Goal: Task Accomplishment & Management: Manage account settings

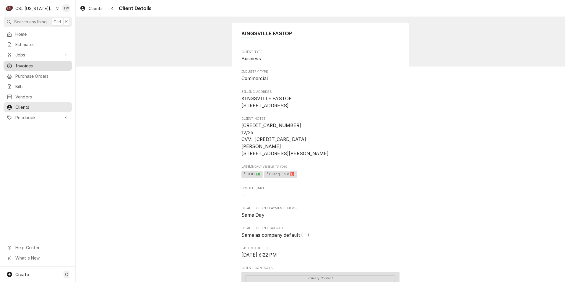
click at [44, 68] on link "Invoices" at bounding box center [38, 66] width 68 height 10
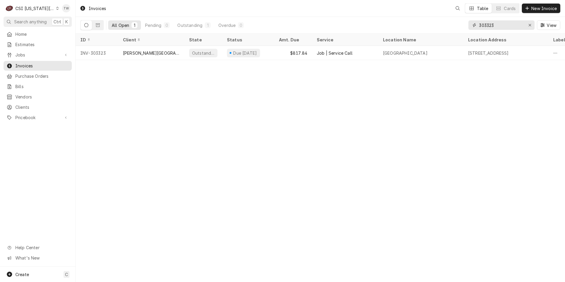
click at [500, 22] on input "303323" at bounding box center [501, 24] width 44 height 9
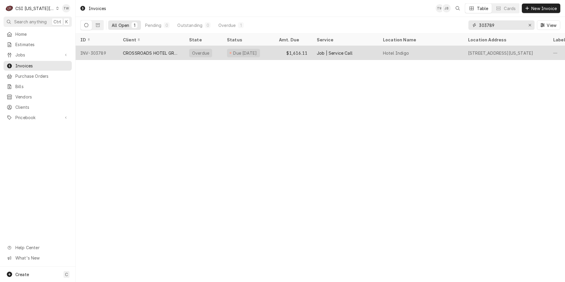
type input "303789"
click at [156, 51] on div "CROSSROADS HOTEL GROUP" at bounding box center [151, 53] width 57 height 6
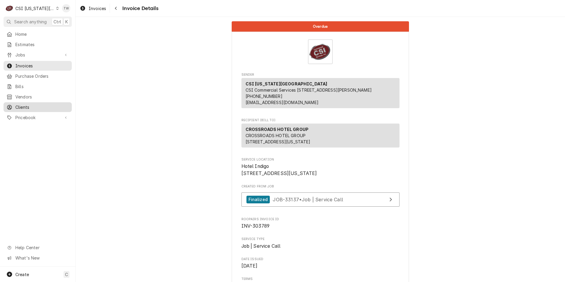
click at [29, 105] on span "Clients" at bounding box center [41, 107] width 53 height 6
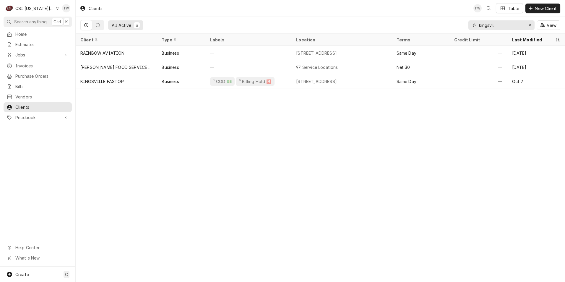
drag, startPoint x: 501, startPoint y: 26, endPoint x: 418, endPoint y: 16, distance: 83.5
click at [419, 16] on div "Clients TW Table New Client All Active 3 kingsvil View" at bounding box center [320, 17] width 489 height 34
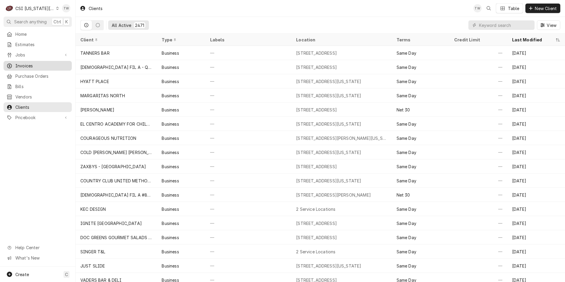
click at [34, 64] on span "Invoices" at bounding box center [41, 66] width 53 height 6
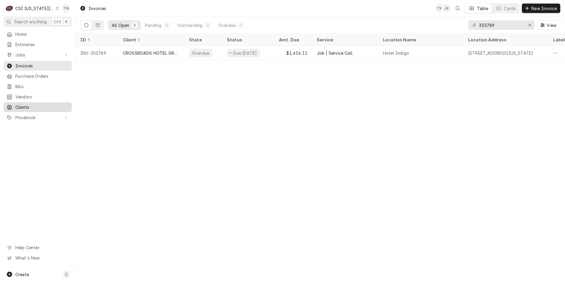
click at [28, 106] on span "Clients" at bounding box center [41, 107] width 53 height 6
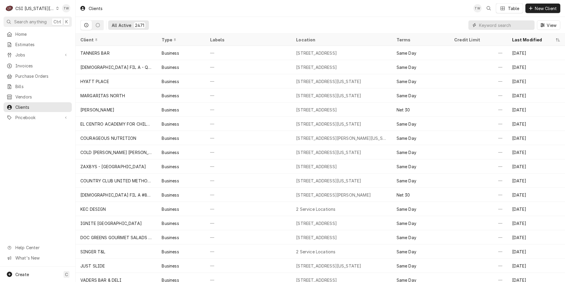
click at [489, 25] on input "Dynamic Content Wrapper" at bounding box center [505, 24] width 53 height 9
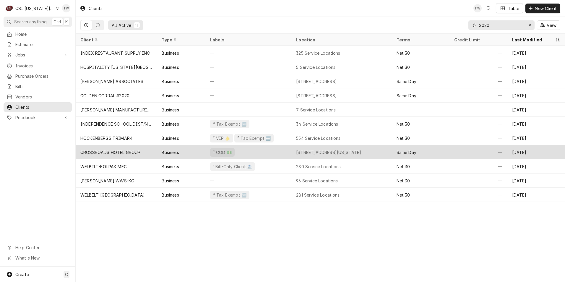
type input "2020"
click at [139, 153] on div "CROSSROADS HOTEL GROUP" at bounding box center [110, 152] width 60 height 6
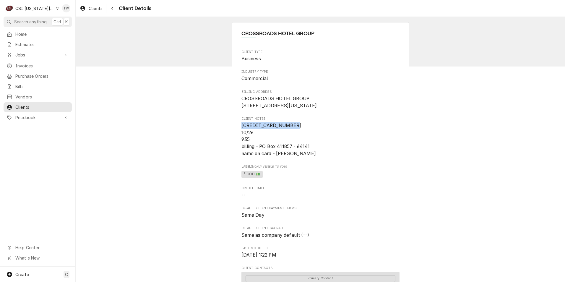
drag, startPoint x: 291, startPoint y: 131, endPoint x: 231, endPoint y: 132, distance: 60.8
click at [232, 132] on div "CROSSROADS HOTEL GROUP Client Type Business Industry Type Commercial Billing Ad…" at bounding box center [320, 272] width 177 height 501
copy span "[CREDIT_CARD_NUMBER]"
drag, startPoint x: 310, startPoint y: 161, endPoint x: 276, endPoint y: 163, distance: 34.7
click at [276, 157] on span "4673 3200 0067 5215 10/26 935 billing - PO Box 411857 - 64141 name on card - Mi…" at bounding box center [320, 139] width 158 height 35
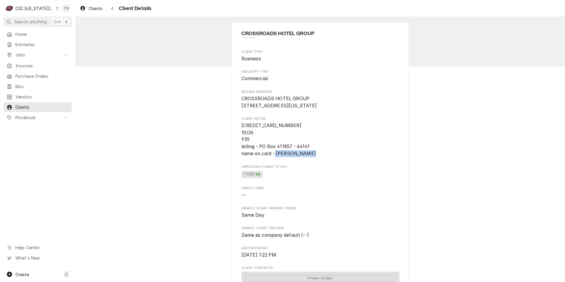
copy span "Michael Gangle"
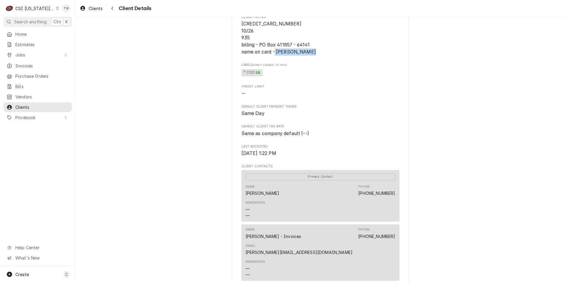
scroll to position [30, 0]
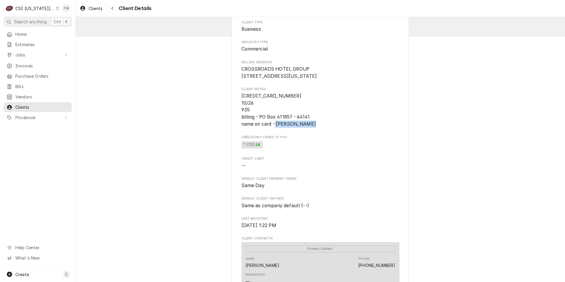
drag, startPoint x: 278, startPoint y: 83, endPoint x: 304, endPoint y: 84, distance: 25.5
click at [304, 79] on span "CROSSROADS HOTEL GROUP 2020 Grand Blvd Kansas City, MO 64108" at bounding box center [320, 73] width 158 height 14
copy span "64108"
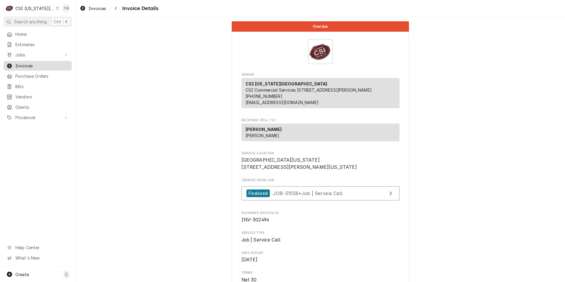
scroll to position [964, 0]
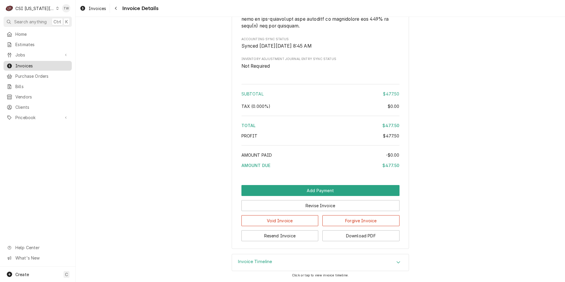
click at [27, 61] on link "Invoices" at bounding box center [38, 66] width 68 height 10
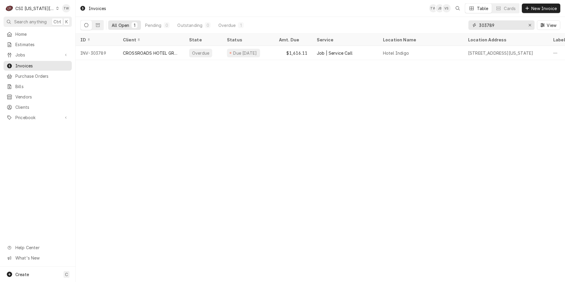
drag, startPoint x: 508, startPoint y: 27, endPoint x: 418, endPoint y: 18, distance: 90.2
click at [419, 18] on div "All Open 1 Pending 0 Outstanding 0 Overdue 1 303789 View" at bounding box center [320, 25] width 480 height 17
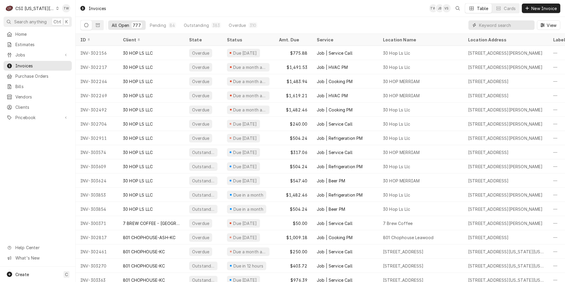
click at [481, 25] on input "Dynamic Content Wrapper" at bounding box center [505, 24] width 53 height 9
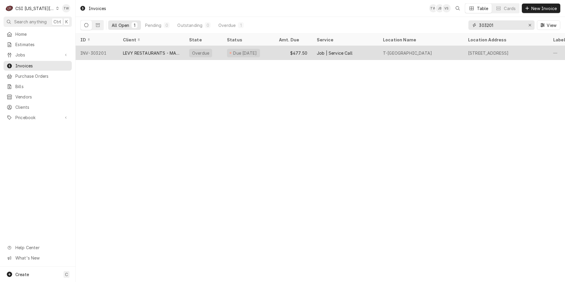
type input "303201"
click at [154, 53] on div "LEVY RESTAURANTS - MAIN ACCOUNT" at bounding box center [151, 53] width 57 height 6
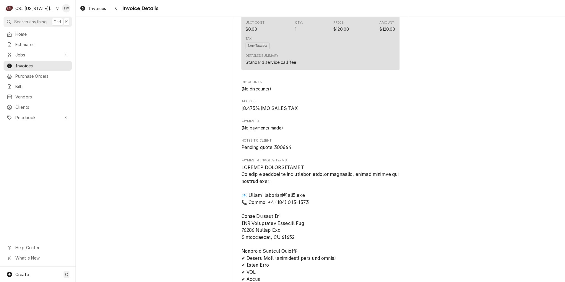
scroll to position [591, 0]
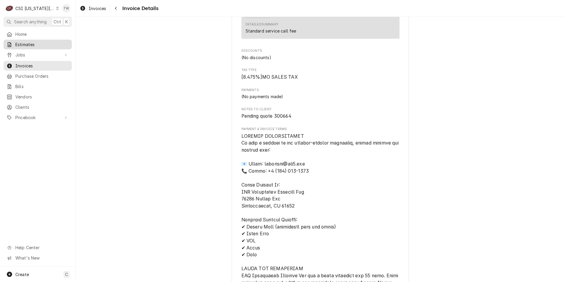
click at [37, 45] on span "Estimates" at bounding box center [41, 44] width 53 height 6
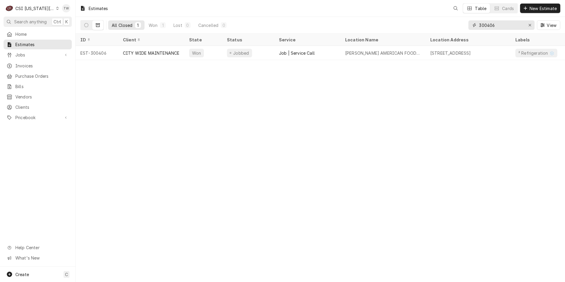
click at [498, 25] on input "300406" at bounding box center [501, 24] width 44 height 9
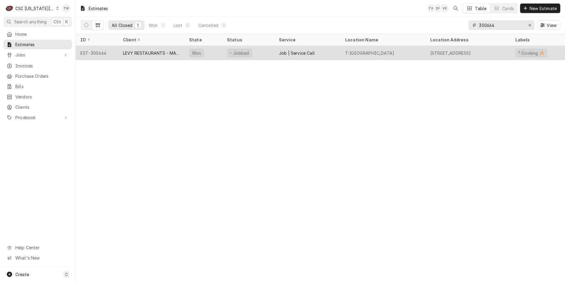
type input "300664"
click at [170, 53] on div "LEVY RESTAURANTS - MAIN ACCOUNT" at bounding box center [151, 53] width 57 height 6
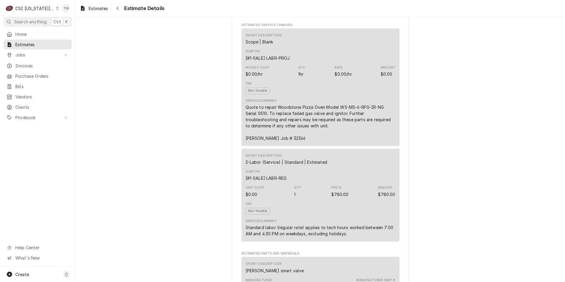
scroll to position [354, 0]
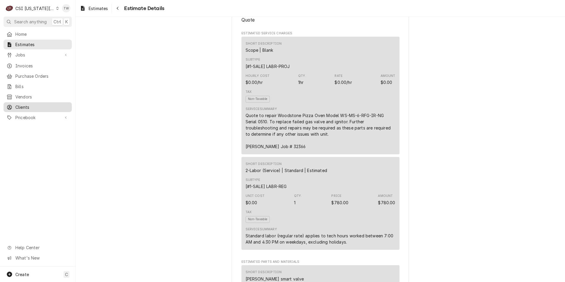
click at [30, 105] on span "Clients" at bounding box center [41, 107] width 53 height 6
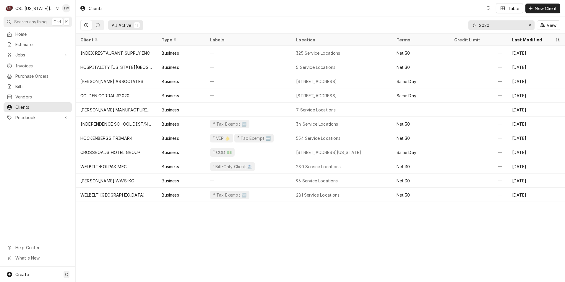
drag, startPoint x: 490, startPoint y: 27, endPoint x: 445, endPoint y: 17, distance: 46.1
click at [448, 19] on div "All Active 11 2020 View" at bounding box center [320, 25] width 480 height 17
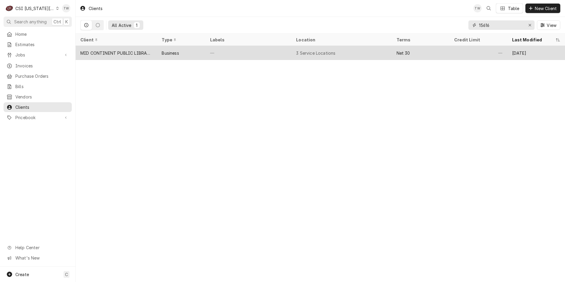
type input "15616"
click at [189, 56] on div "Business" at bounding box center [181, 53] width 48 height 14
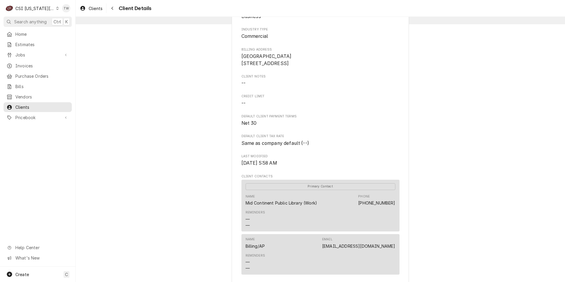
scroll to position [148, 0]
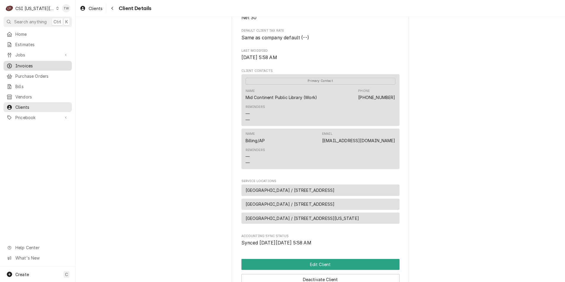
click at [30, 63] on span "Invoices" at bounding box center [41, 66] width 53 height 6
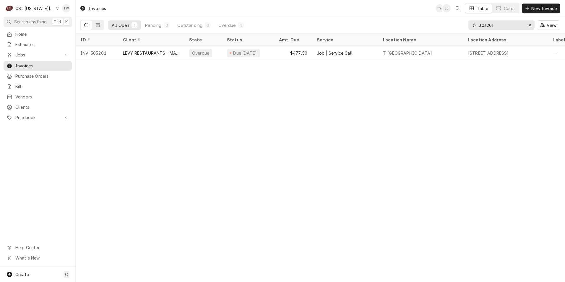
drag, startPoint x: 495, startPoint y: 26, endPoint x: 432, endPoint y: 15, distance: 63.5
click at [432, 15] on div "Invoices TW JB Table Cards New Invoice All Open 1 Pending 0 Outstanding 0 Overd…" at bounding box center [320, 17] width 489 height 34
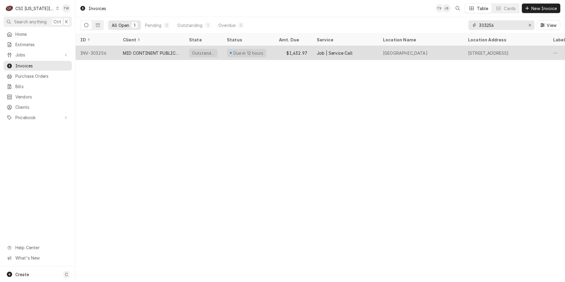
type input "303256"
click at [144, 53] on div "MID CONTINENT PUBLIC LIBRARY" at bounding box center [151, 53] width 57 height 6
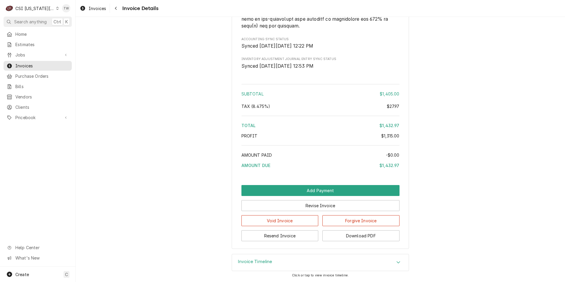
scroll to position [1223, 0]
click at [344, 237] on button "Download PDF" at bounding box center [360, 235] width 77 height 11
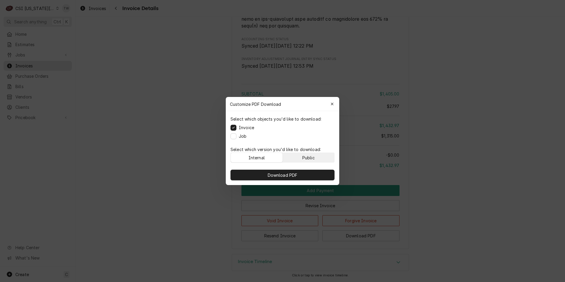
click at [320, 155] on button "Public" at bounding box center [309, 157] width 52 height 9
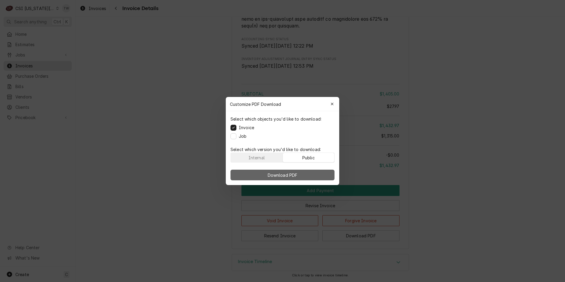
click at [303, 176] on button "Download PDF" at bounding box center [282, 175] width 104 height 11
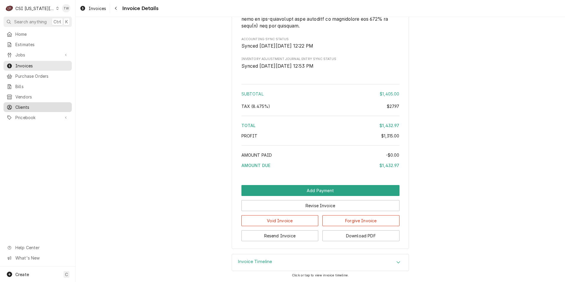
drag, startPoint x: 29, startPoint y: 103, endPoint x: 32, endPoint y: 100, distance: 5.0
click at [29, 104] on span "Clients" at bounding box center [41, 107] width 53 height 6
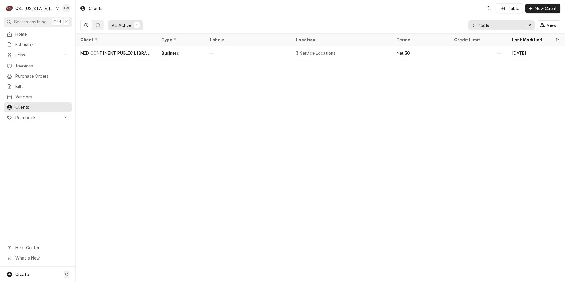
drag, startPoint x: 490, startPoint y: 24, endPoint x: 458, endPoint y: 21, distance: 32.0
click at [459, 21] on div "All Active 1 15616 View" at bounding box center [320, 25] width 480 height 17
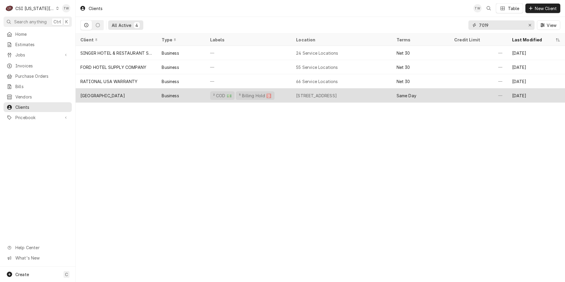
type input "7019"
click at [159, 99] on div "Business" at bounding box center [181, 95] width 48 height 14
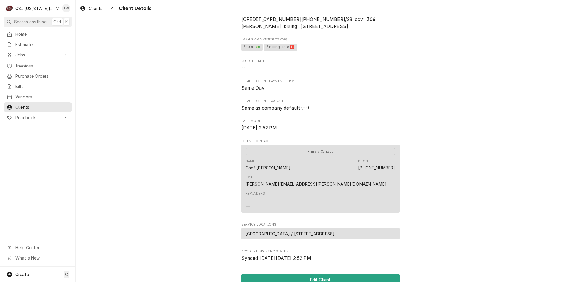
scroll to position [148, 0]
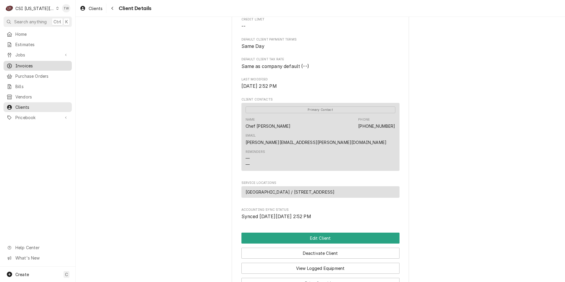
click at [41, 63] on span "Invoices" at bounding box center [41, 66] width 53 height 6
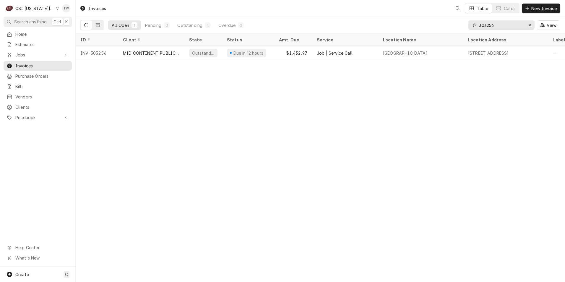
drag, startPoint x: 499, startPoint y: 25, endPoint x: 412, endPoint y: 25, distance: 87.7
click at [413, 25] on div "All Open 1 Pending 0 Outstanding 1 Overdue 0 303256 View" at bounding box center [320, 25] width 480 height 17
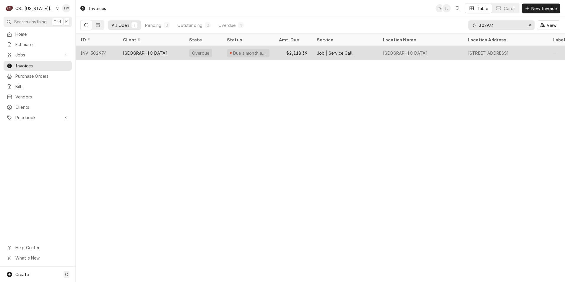
type input "302974"
click at [157, 54] on div "[GEOGRAPHIC_DATA]" at bounding box center [145, 53] width 45 height 6
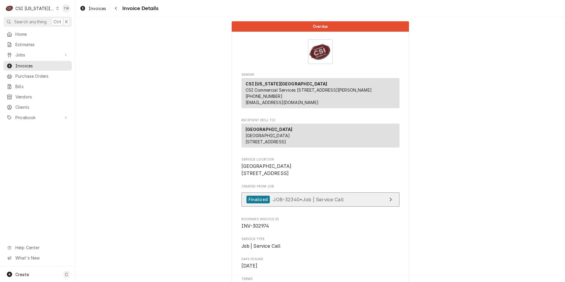
click at [321, 202] on span "JOB-32340 • Job | Service Call" at bounding box center [308, 199] width 71 height 6
drag, startPoint x: 120, startPoint y: 10, endPoint x: 112, endPoint y: 19, distance: 11.9
click at [120, 10] on button "Navigate back" at bounding box center [115, 8] width 9 height 9
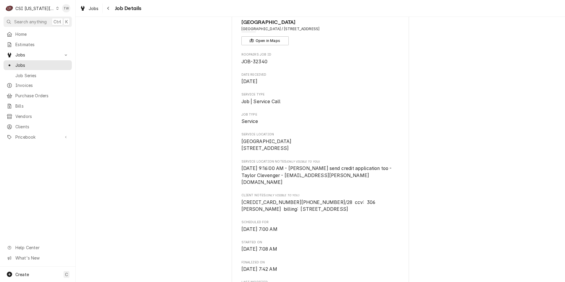
scroll to position [30, 0]
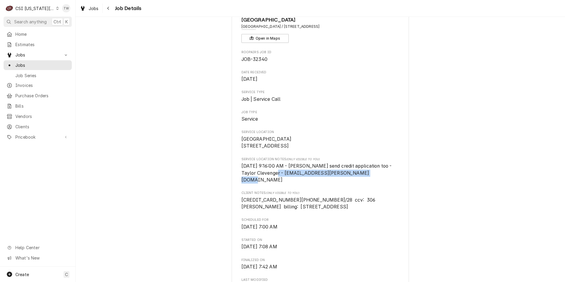
drag, startPoint x: 357, startPoint y: 180, endPoint x: 267, endPoint y: 179, distance: 90.4
click at [267, 179] on span "7/8/2024 9:16:00 AM - LINDSAY send credit application too - Taylor Clevenger - …" at bounding box center [320, 172] width 158 height 21
copy span "taylor.clevenger@oakhilldayschool.org"
click at [30, 123] on span "Clients" at bounding box center [41, 126] width 53 height 6
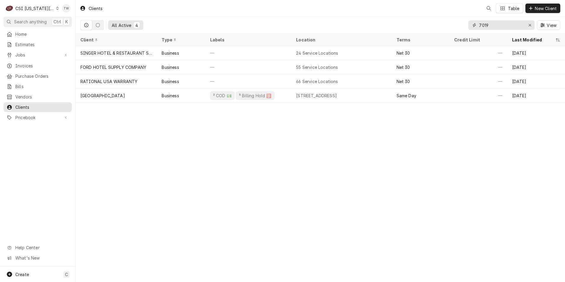
drag, startPoint x: 495, startPoint y: 25, endPoint x: 466, endPoint y: 22, distance: 29.1
click at [466, 22] on div "All Active 4 7019 View" at bounding box center [320, 25] width 480 height 17
type input "p"
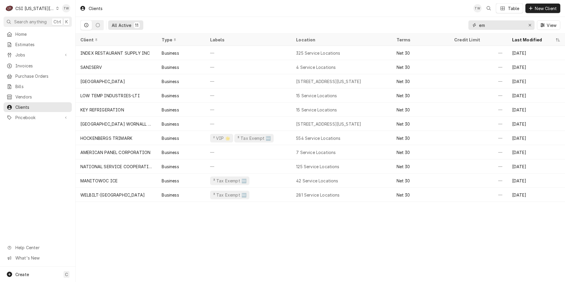
type input "e"
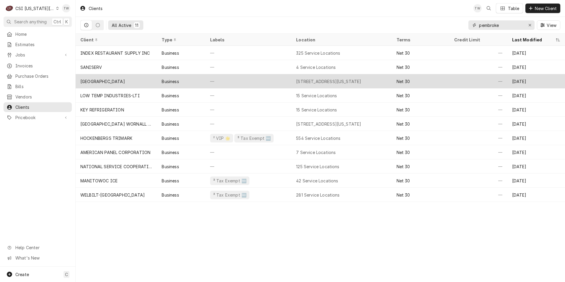
type input "pembroke"
click at [125, 81] on div "[GEOGRAPHIC_DATA]" at bounding box center [102, 81] width 45 height 6
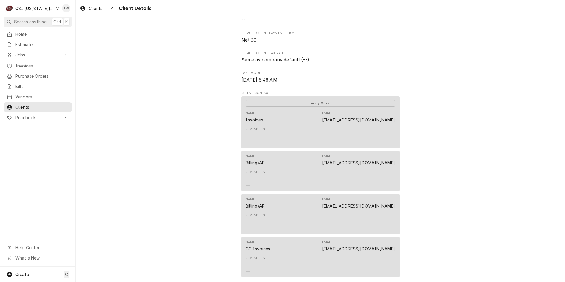
scroll to position [118, 0]
click at [219, 187] on div "[GEOGRAPHIC_DATA] Client Type Business Industry Type Commercial Billing Address…" at bounding box center [320, 161] width 489 height 524
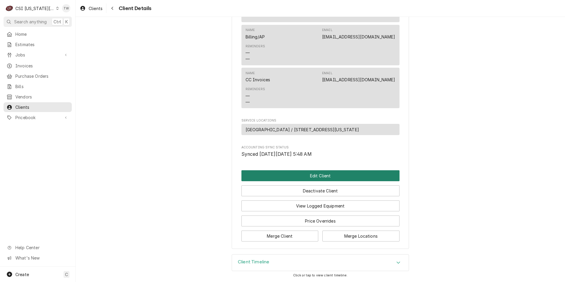
click at [300, 177] on button "Edit Client" at bounding box center [320, 175] width 158 height 11
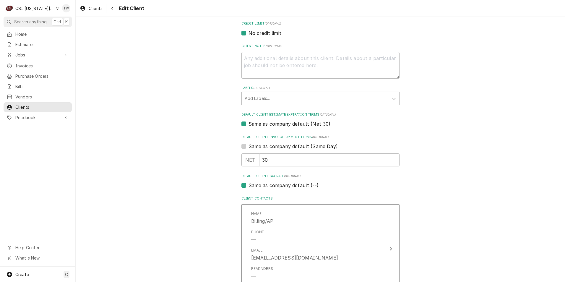
scroll to position [354, 0]
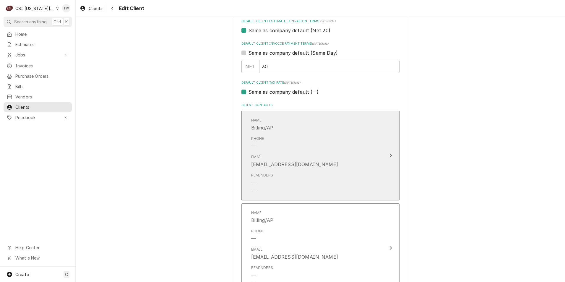
click at [310, 150] on div "Phone —" at bounding box center [314, 142] width 126 height 18
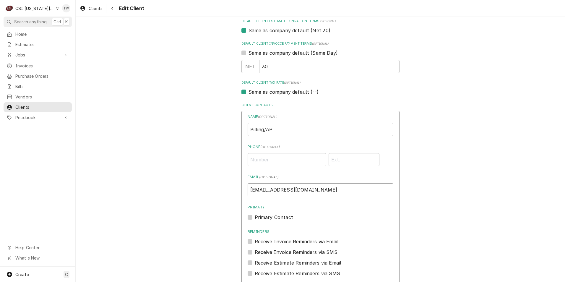
drag, startPoint x: 323, startPoint y: 189, endPoint x: 162, endPoint y: 183, distance: 161.3
click at [165, 184] on div "Please provide the following information about your client: Client Type Industr…" at bounding box center [320, 192] width 489 height 1046
paste input "accountspayable"
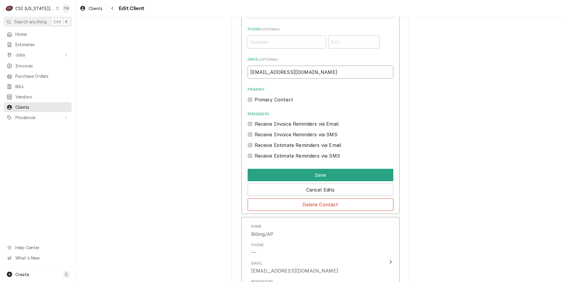
scroll to position [472, 0]
type input "accountspayable@pembrokehill.org"
click at [255, 97] on label "Primary Contact" at bounding box center [274, 98] width 38 height 7
click at [255, 97] on input "Primary" at bounding box center [328, 101] width 146 height 13
checkbox input "true"
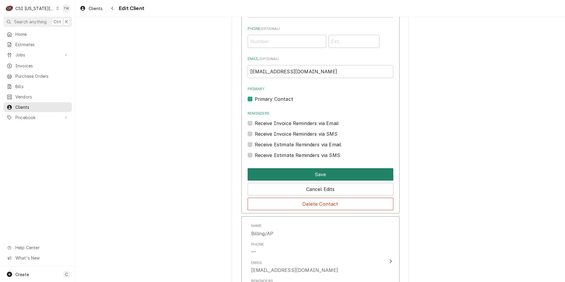
click at [302, 172] on button "Save" at bounding box center [320, 174] width 146 height 12
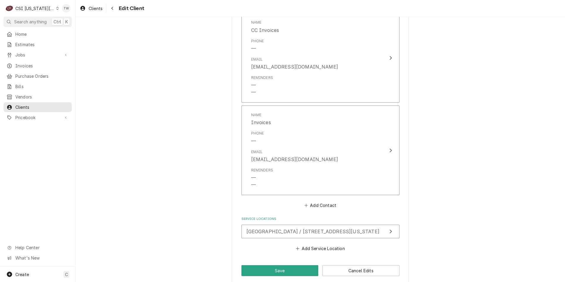
scroll to position [656, 0]
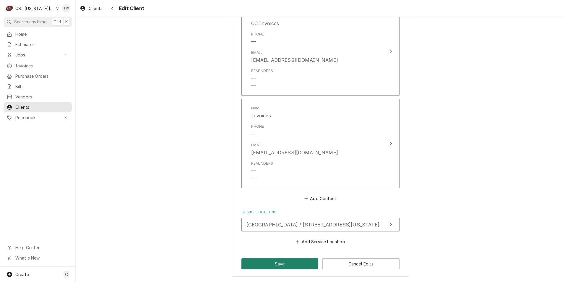
click at [285, 259] on button "Save" at bounding box center [279, 263] width 77 height 11
type textarea "x"
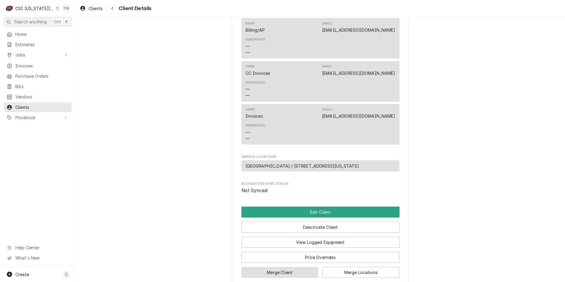
scroll to position [294, 0]
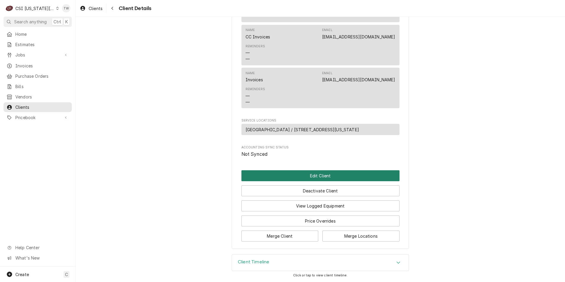
click at [307, 180] on button "Edit Client" at bounding box center [320, 175] width 158 height 11
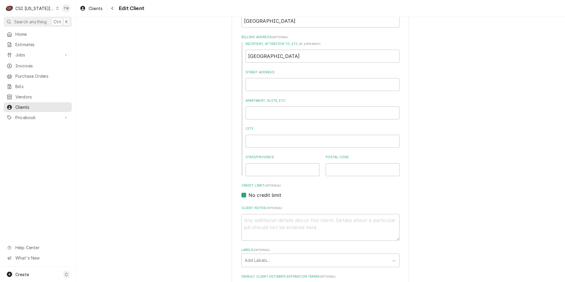
scroll to position [177, 0]
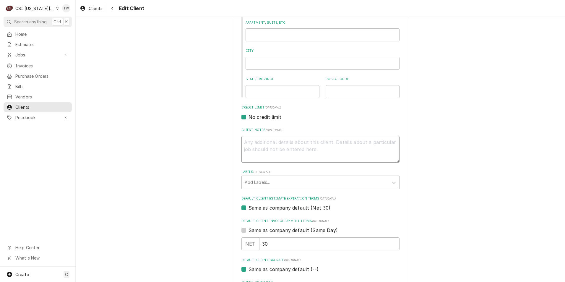
click at [261, 147] on textarea "Client Notes ( optional )" at bounding box center [320, 149] width 158 height 27
paste textarea "Please send copies to accountspayable@pembrokehill.org"
type textarea "x"
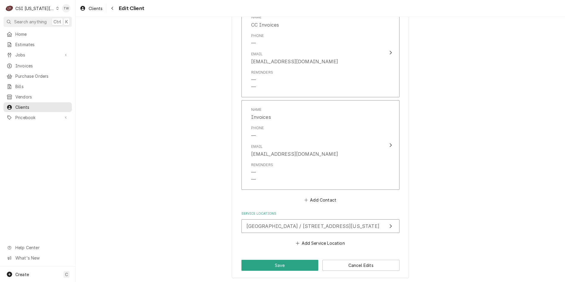
scroll to position [656, 0]
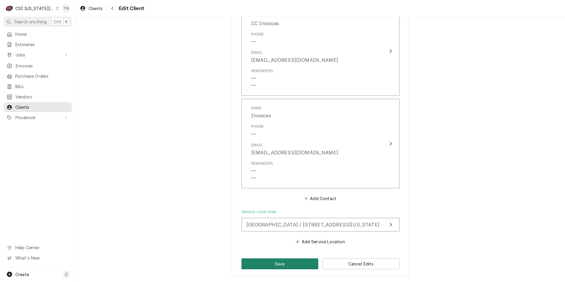
type textarea "Please send copies to accountspayable@pembrokehill.org"
click at [285, 267] on button "Save" at bounding box center [279, 263] width 77 height 11
type textarea "x"
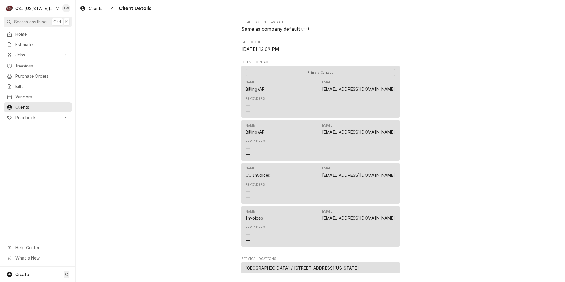
scroll to position [146, 0]
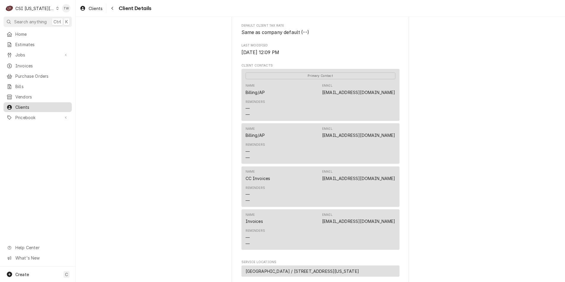
click at [33, 104] on span "Clients" at bounding box center [41, 107] width 53 height 6
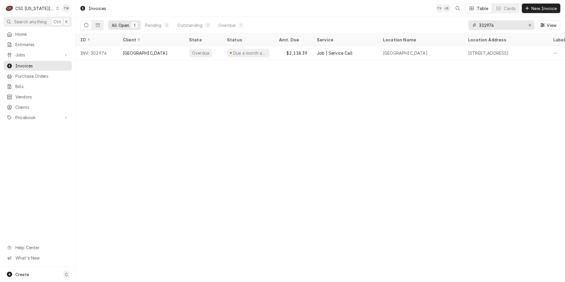
drag, startPoint x: 501, startPoint y: 22, endPoint x: 445, endPoint y: 17, distance: 55.4
click at [445, 17] on div "All Open 1 Pending 0 Outstanding 0 Overdue 1 302974 View" at bounding box center [320, 25] width 480 height 17
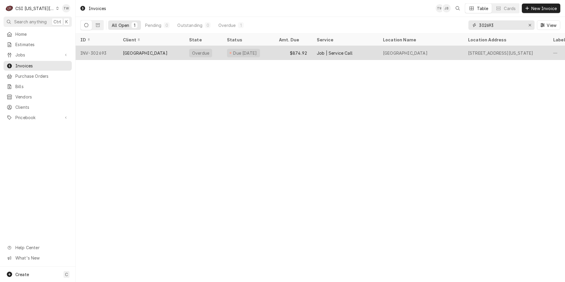
type input "302693"
click at [160, 55] on div "[GEOGRAPHIC_DATA]" at bounding box center [145, 53] width 45 height 6
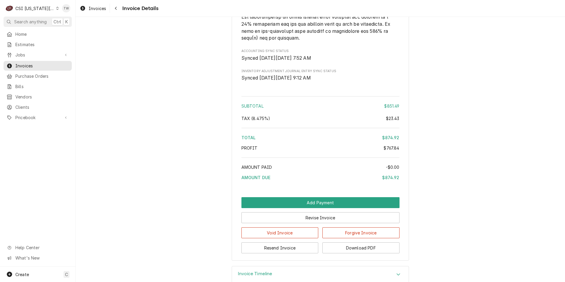
scroll to position [1167, 0]
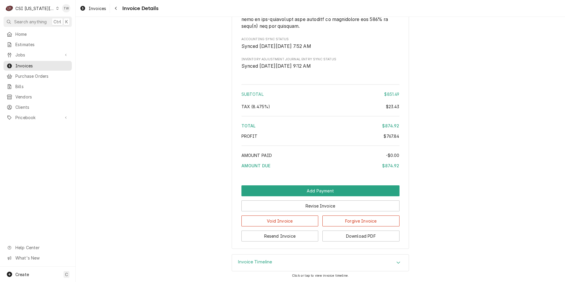
click at [301, 263] on div "Invoice Timeline" at bounding box center [320, 262] width 177 height 17
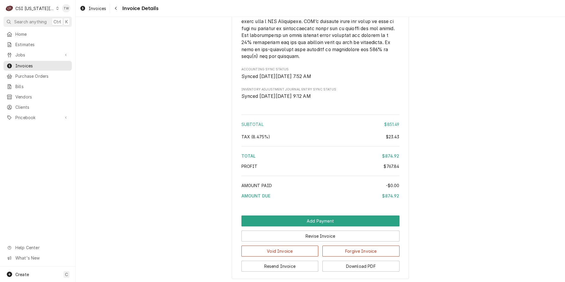
scroll to position [1208, 0]
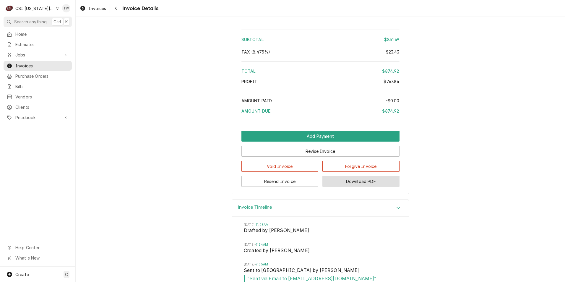
click at [351, 187] on button "Download PDF" at bounding box center [360, 181] width 77 height 11
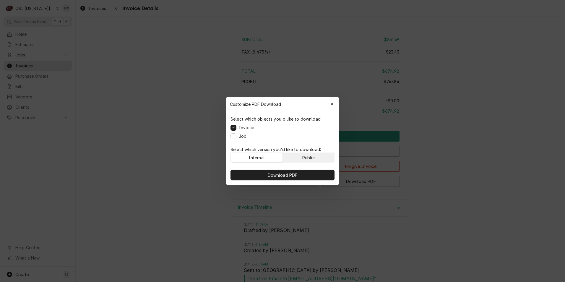
click at [317, 159] on button "Public" at bounding box center [309, 157] width 52 height 9
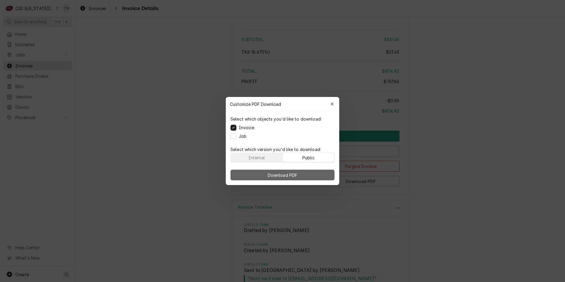
click at [297, 176] on span "Download PDF" at bounding box center [282, 175] width 32 height 6
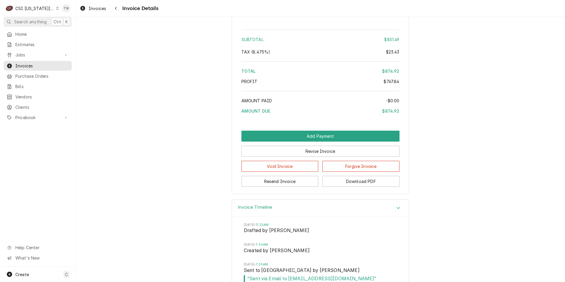
drag, startPoint x: 114, startPoint y: 10, endPoint x: 112, endPoint y: 49, distance: 38.4
click at [114, 10] on div "Navigate back" at bounding box center [116, 8] width 6 height 6
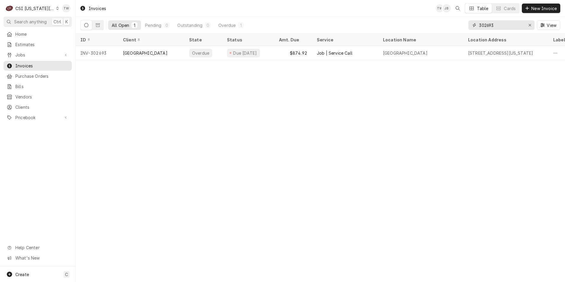
click at [510, 24] on input "302693" at bounding box center [501, 24] width 44 height 9
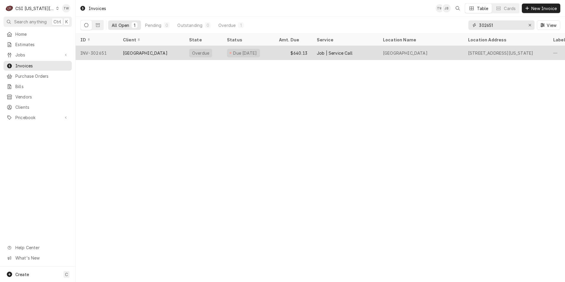
type input "302651"
click at [158, 55] on div "[GEOGRAPHIC_DATA]" at bounding box center [145, 53] width 45 height 6
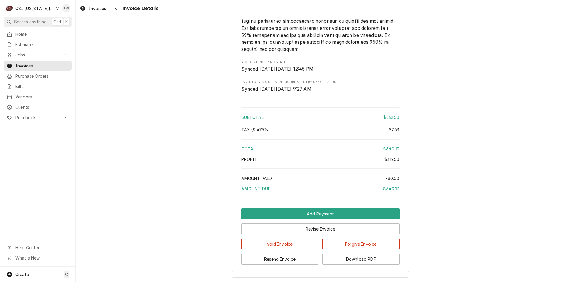
scroll to position [1126, 0]
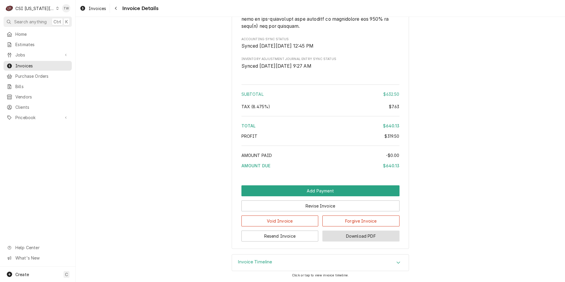
click at [367, 237] on button "Download PDF" at bounding box center [360, 235] width 77 height 11
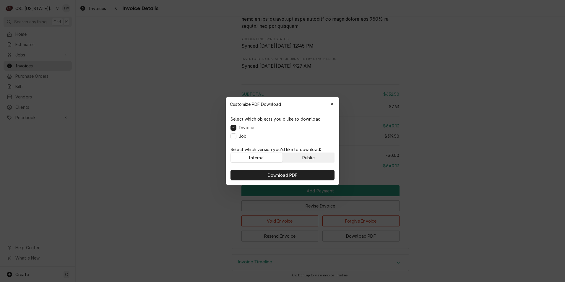
click at [321, 156] on button "Public" at bounding box center [309, 157] width 52 height 9
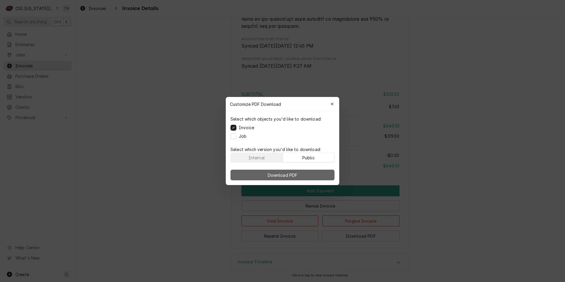
click at [307, 174] on button "Download PDF" at bounding box center [282, 175] width 104 height 11
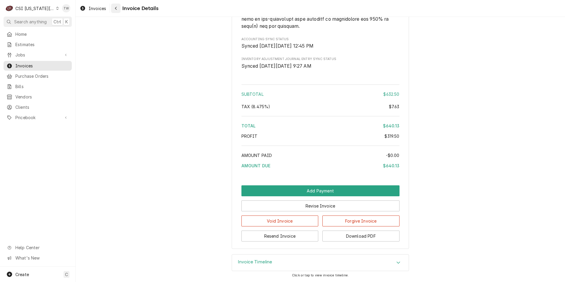
click at [115, 10] on icon "Navigate back" at bounding box center [116, 8] width 3 height 4
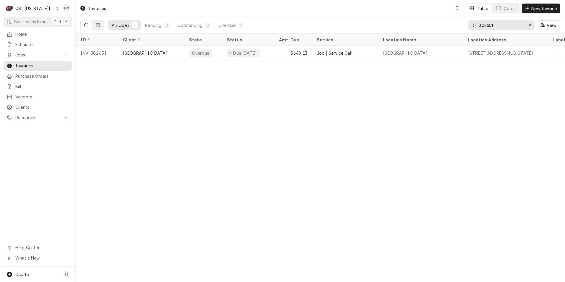
drag, startPoint x: 512, startPoint y: 25, endPoint x: 401, endPoint y: 11, distance: 112.2
click at [407, 12] on div "Invoices Table Cards New Invoice All Open 1 Pending 0 Outstanding 0 Overdue 1 3…" at bounding box center [320, 17] width 489 height 34
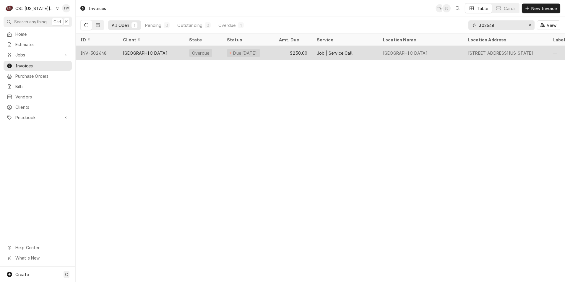
type input "302648"
click at [155, 50] on div "[GEOGRAPHIC_DATA]" at bounding box center [145, 53] width 45 height 6
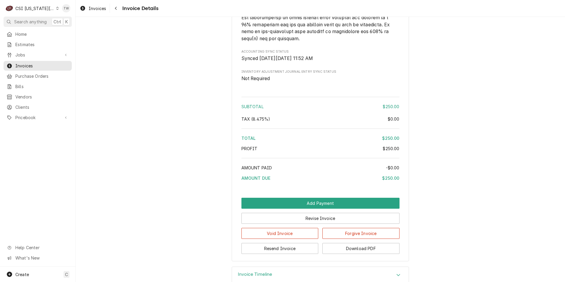
scroll to position [938, 0]
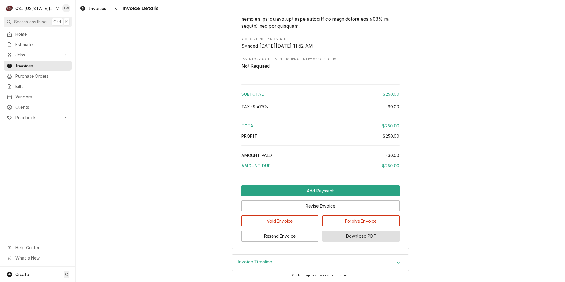
click at [340, 231] on button "Download PDF" at bounding box center [360, 235] width 77 height 11
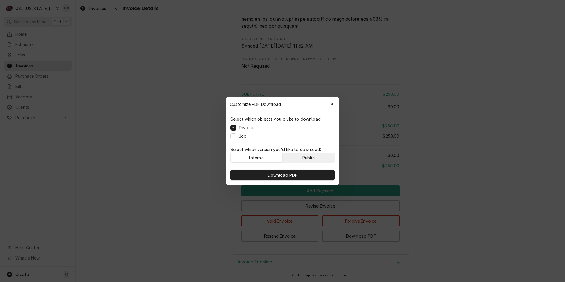
click at [313, 158] on div "Public" at bounding box center [308, 157] width 12 height 6
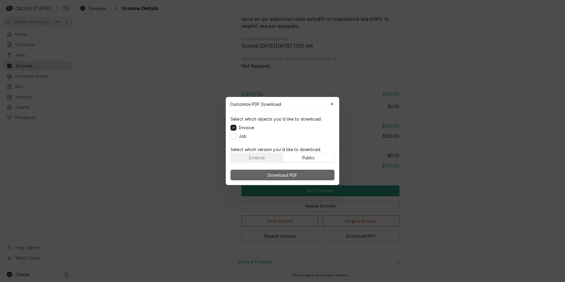
click at [307, 175] on button "Download PDF" at bounding box center [282, 175] width 104 height 11
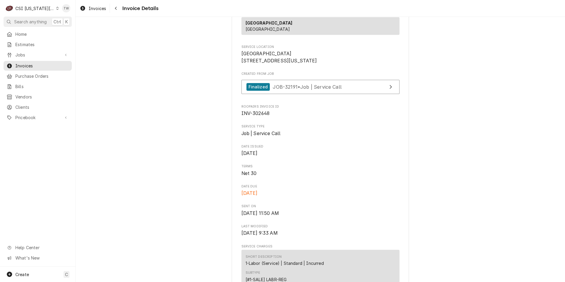
scroll to position [0, 0]
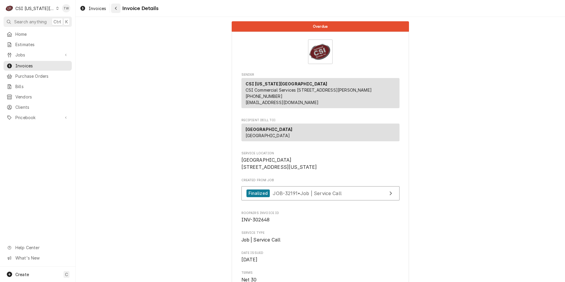
click at [119, 8] on button "Navigate back" at bounding box center [115, 8] width 9 height 9
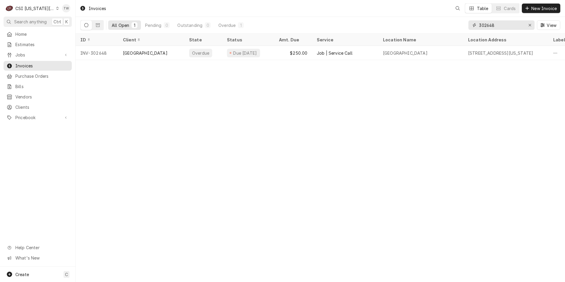
click at [496, 26] on input "302648" at bounding box center [501, 24] width 44 height 9
drag, startPoint x: 496, startPoint y: 26, endPoint x: 426, endPoint y: 17, distance: 70.5
click at [426, 17] on div "All Open 1 Pending 0 Outstanding 0 Overdue 1 302648 View" at bounding box center [320, 25] width 480 height 17
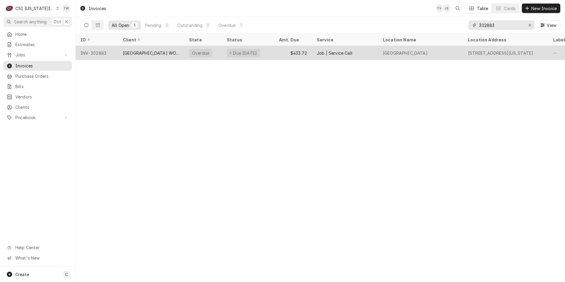
type input "302883"
click at [158, 55] on div "[GEOGRAPHIC_DATA] WORNALL CAMPUS" at bounding box center [151, 53] width 66 height 14
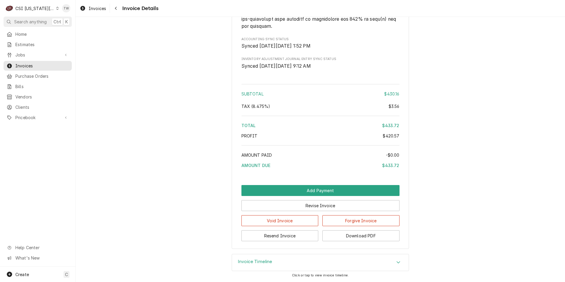
scroll to position [1240, 0]
click at [300, 260] on div "Invoice Timeline" at bounding box center [320, 262] width 177 height 17
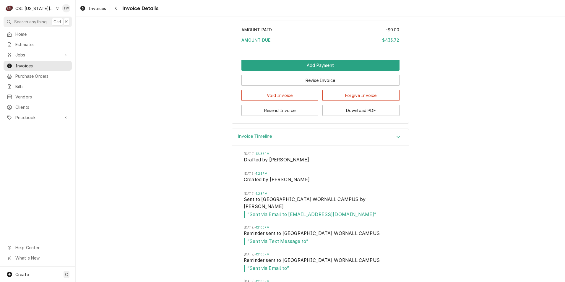
scroll to position [1446, 0]
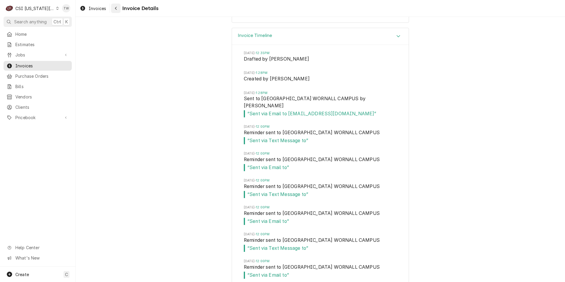
click at [118, 8] on div "Navigate back" at bounding box center [116, 8] width 6 height 6
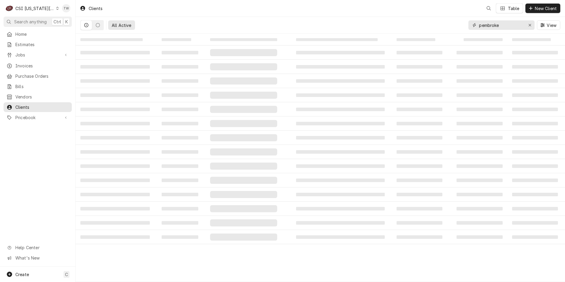
drag, startPoint x: 505, startPoint y: 27, endPoint x: 470, endPoint y: 22, distance: 34.9
click at [470, 22] on div "pembroke" at bounding box center [501, 24] width 66 height 9
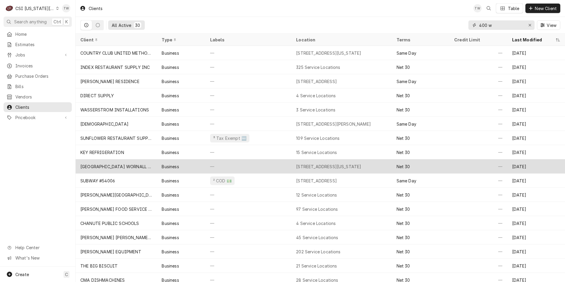
type input "400 w"
click at [115, 164] on div "[GEOGRAPHIC_DATA] WORNALL CAMPUS" at bounding box center [116, 166] width 72 height 6
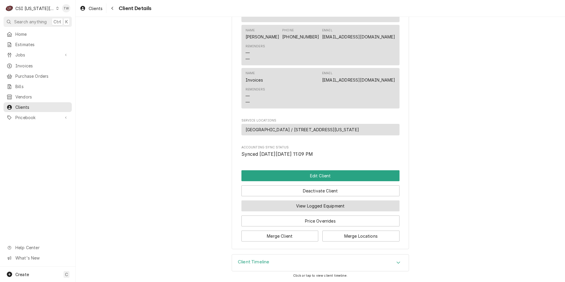
scroll to position [314, 0]
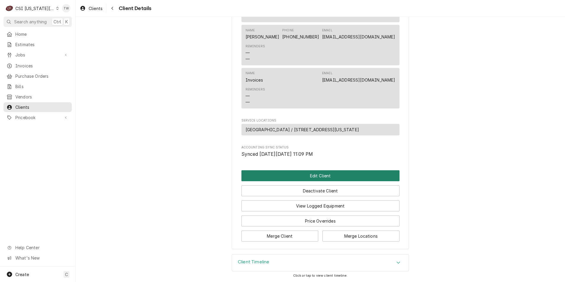
click at [291, 176] on button "Edit Client" at bounding box center [320, 175] width 158 height 11
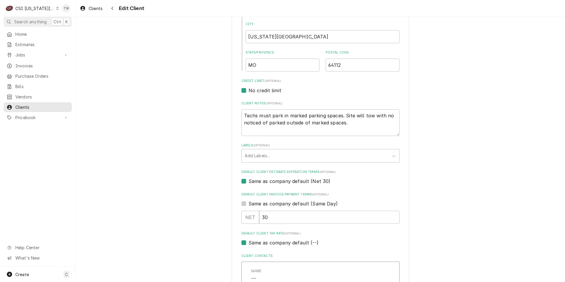
scroll to position [213, 0]
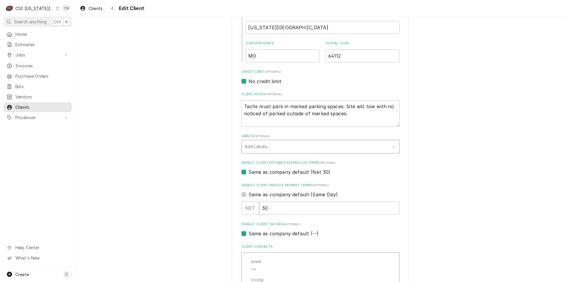
click at [304, 147] on div "Labels" at bounding box center [315, 146] width 141 height 11
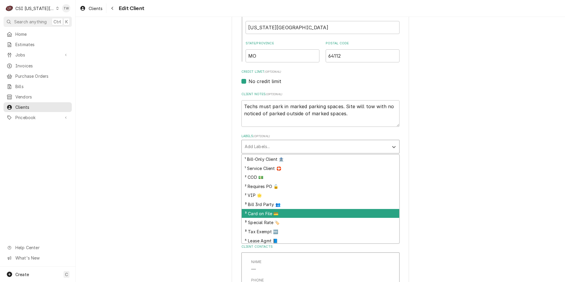
scroll to position [38, 0]
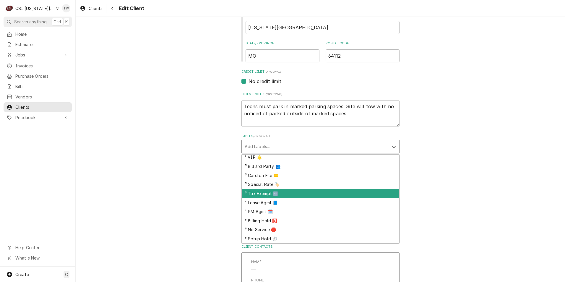
click at [276, 194] on div "³ Tax Exempt 🆓" at bounding box center [320, 193] width 157 height 9
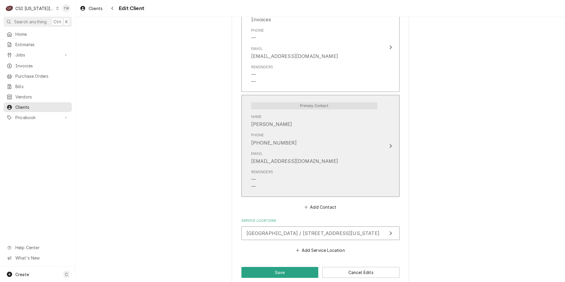
scroll to position [656, 0]
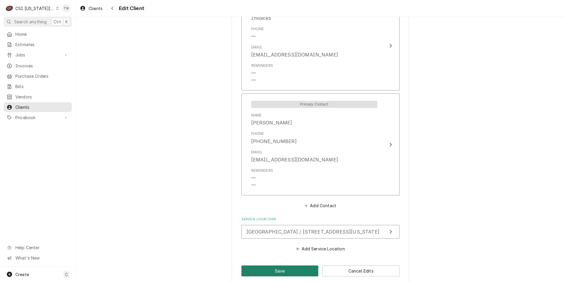
click at [275, 265] on button "Save" at bounding box center [279, 270] width 77 height 11
type textarea "x"
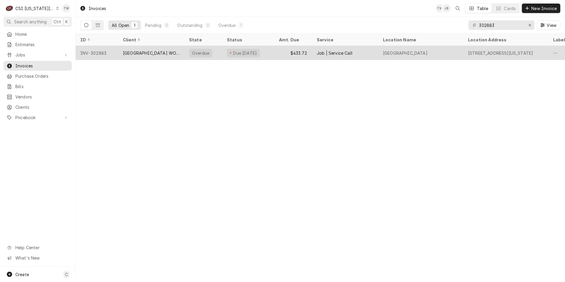
click at [125, 50] on div "[GEOGRAPHIC_DATA] WORNALL CAMPUS" at bounding box center [151, 53] width 57 height 6
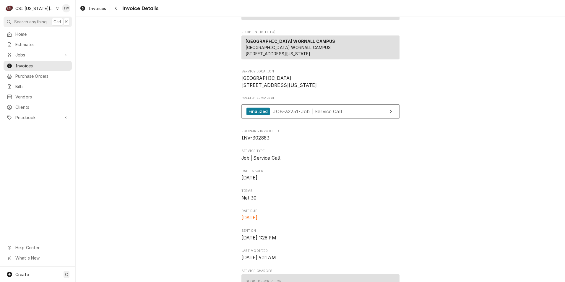
scroll to position [58, 0]
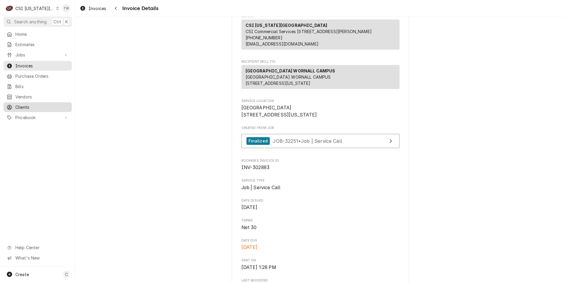
click at [37, 106] on span "Clients" at bounding box center [41, 107] width 53 height 6
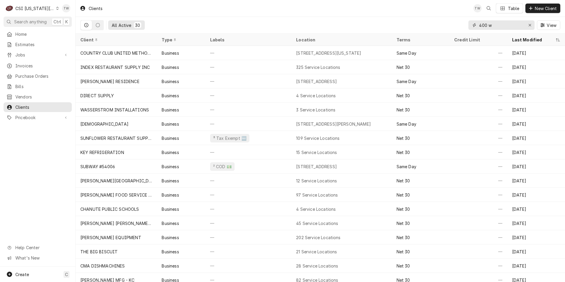
click at [507, 27] on input "400 w" at bounding box center [501, 24] width 44 height 9
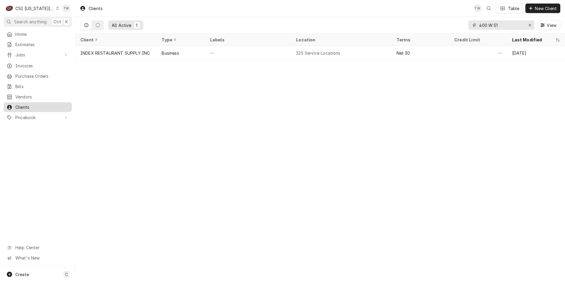
type input "400 W 51"
click at [58, 104] on span "Clients" at bounding box center [41, 107] width 53 height 6
drag, startPoint x: 503, startPoint y: 24, endPoint x: 429, endPoint y: 10, distance: 76.0
click at [429, 11] on div "Clients TW Table New Client All Active 1 400 W 51 View" at bounding box center [320, 17] width 489 height 34
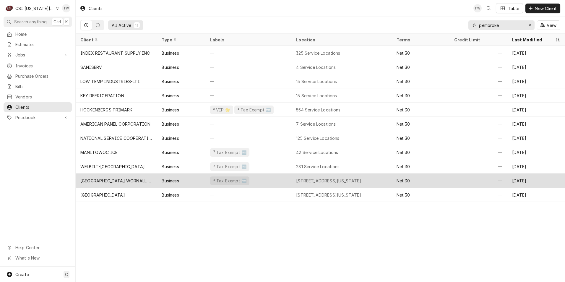
type input "pembroke"
click at [122, 182] on div "[GEOGRAPHIC_DATA] WORNALL CAMPUS" at bounding box center [116, 180] width 72 height 6
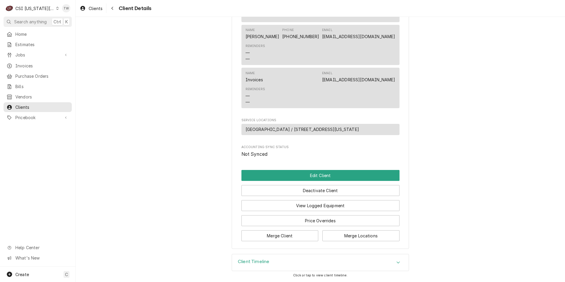
scroll to position [325, 0]
click at [308, 181] on button "Edit Client" at bounding box center [320, 175] width 158 height 11
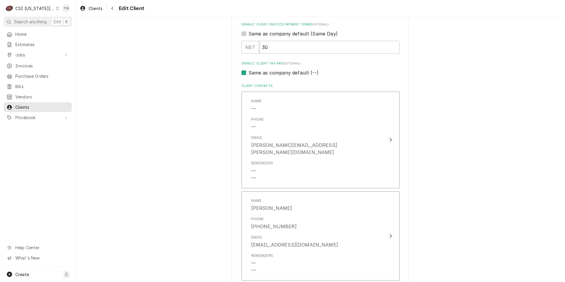
scroll to position [384, 0]
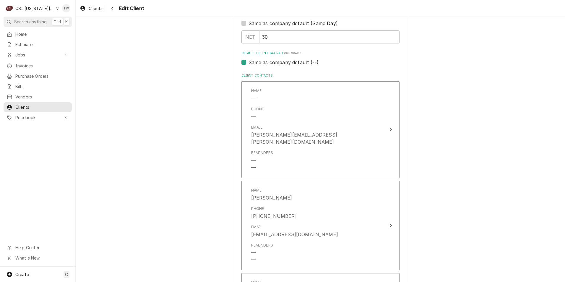
click at [278, 51] on label "Default Client Tax Rate (optional)" at bounding box center [320, 53] width 158 height 5
click at [278, 53] on label "Default Client Tax Rate (optional)" at bounding box center [320, 53] width 158 height 5
click at [248, 61] on label "Same as company default (--)" at bounding box center [283, 62] width 70 height 7
click at [248, 61] on input "Same as company default (--)" at bounding box center [327, 65] width 158 height 13
checkbox input "false"
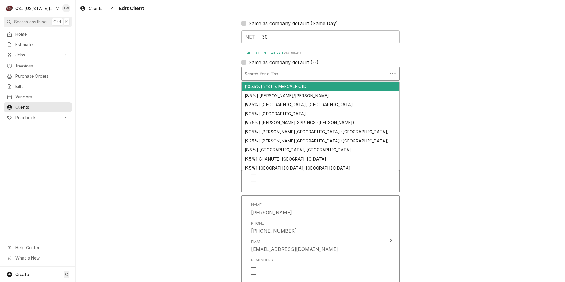
click at [288, 76] on div "Default Client Tax Rate" at bounding box center [315, 74] width 140 height 11
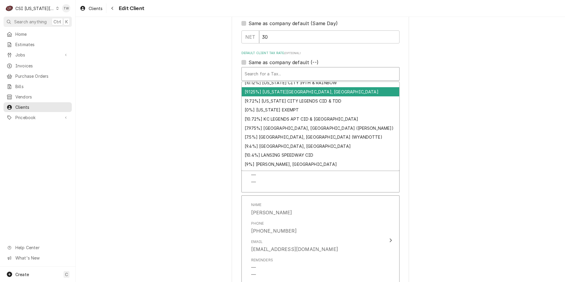
scroll to position [330, 0]
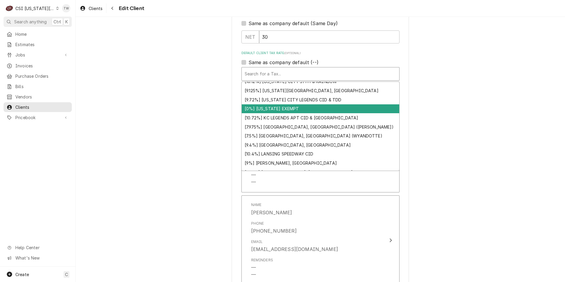
click at [288, 110] on div "[0%] KANSAS EXEMPT" at bounding box center [320, 108] width 157 height 9
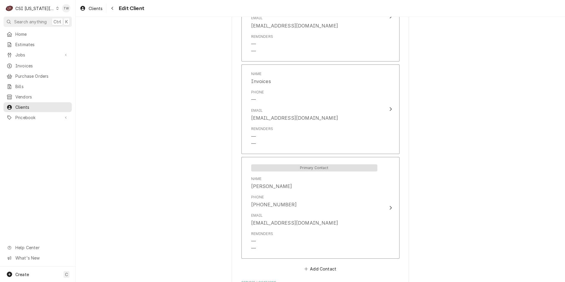
scroll to position [680, 0]
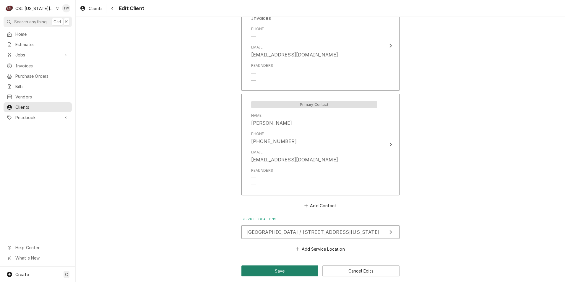
click at [281, 267] on button "Save" at bounding box center [279, 270] width 77 height 11
type textarea "x"
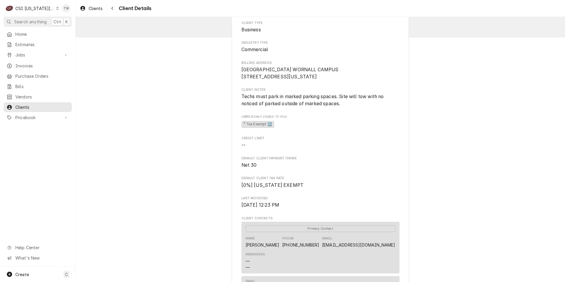
scroll to position [89, 0]
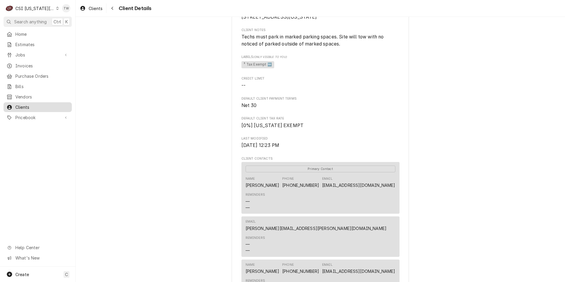
drag, startPoint x: 29, startPoint y: 105, endPoint x: 33, endPoint y: 105, distance: 4.7
click at [29, 105] on span "Clients" at bounding box center [41, 107] width 53 height 6
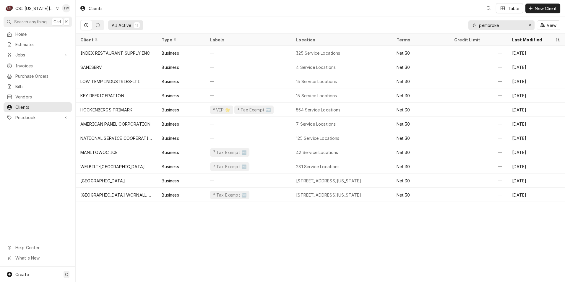
drag, startPoint x: 504, startPoint y: 22, endPoint x: 451, endPoint y: 11, distance: 55.0
click at [454, 11] on div "Clients Table New Client All Active 11 pembroke View" at bounding box center [320, 17] width 489 height 34
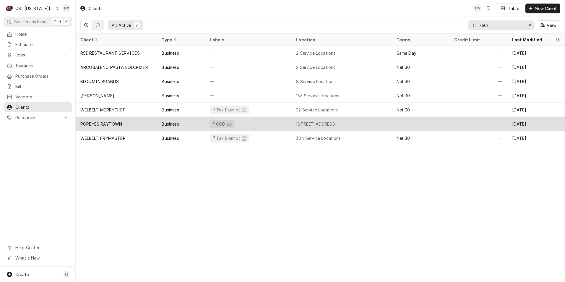
type input "7601"
click at [161, 122] on div "Business" at bounding box center [181, 124] width 48 height 14
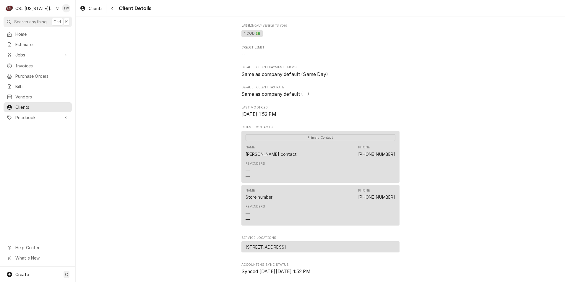
scroll to position [30, 0]
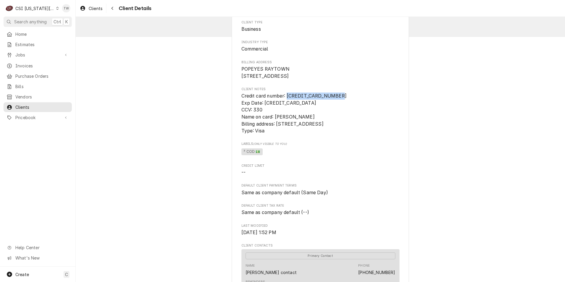
drag, startPoint x: 336, startPoint y: 104, endPoint x: 286, endPoint y: 106, distance: 49.9
click at [286, 106] on span "Credit card number: [CREDIT_CARD_NUMBER] Exp Date: [CREDIT_CARD_DATA] CCV: 330 …" at bounding box center [320, 113] width 158 height 42
copy span "[CREDIT_CARD_NUMBER]"
drag, startPoint x: 311, startPoint y: 121, endPoint x: 274, endPoint y: 126, distance: 37.8
click at [274, 126] on span "Credit card number: 4246 3153 3369 7553 Exp Date: 01/2027 CCV: 330 Name on card…" at bounding box center [320, 113] width 158 height 42
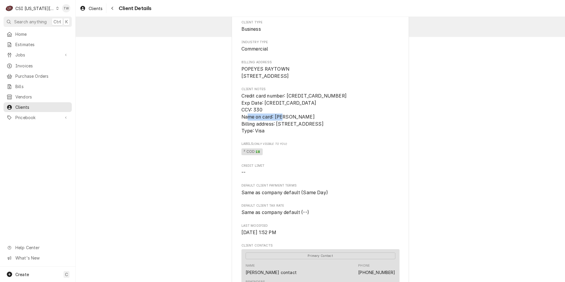
copy span "Michael Fagbola"
drag, startPoint x: 275, startPoint y: 132, endPoint x: 377, endPoint y: 132, distance: 102.2
click at [377, 132] on span "Credit card number: 4246 3153 3369 7553 Exp Date: 01/2027 CCV: 330 Name on card…" at bounding box center [320, 113] width 158 height 42
copy span "10190 Katy freeway, Houston TX 77043"
click at [30, 67] on div "Invoices" at bounding box center [38, 65] width 66 height 7
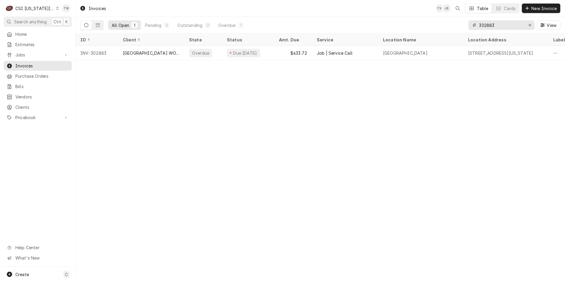
click at [503, 24] on input "302883" at bounding box center [501, 24] width 44 height 9
type input "3"
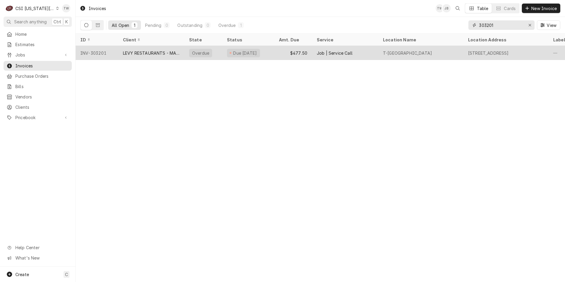
type input "303201"
drag, startPoint x: 165, startPoint y: 54, endPoint x: 167, endPoint y: 51, distance: 3.9
click at [165, 54] on div "LEVY RESTAURANTS - MAIN ACCOUNT" at bounding box center [151, 53] width 57 height 6
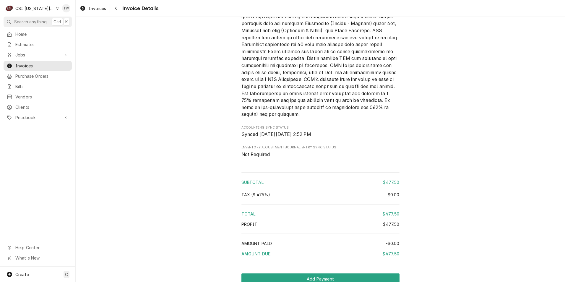
scroll to position [958, 0]
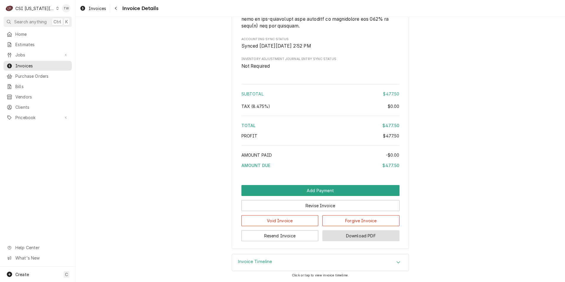
click at [375, 240] on button "Download PDF" at bounding box center [360, 235] width 77 height 11
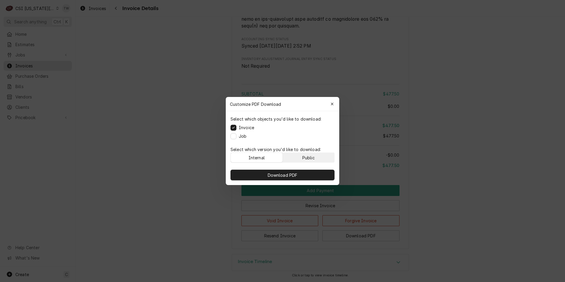
click at [313, 158] on div "Public" at bounding box center [308, 157] width 12 height 6
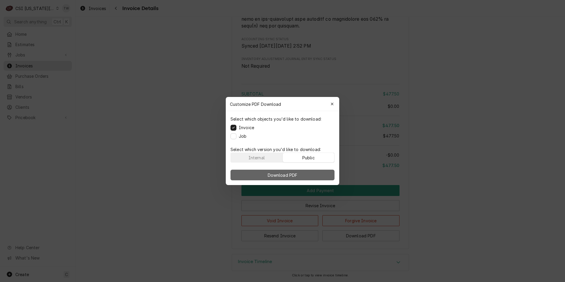
click at [309, 171] on button "Download PDF" at bounding box center [282, 175] width 104 height 11
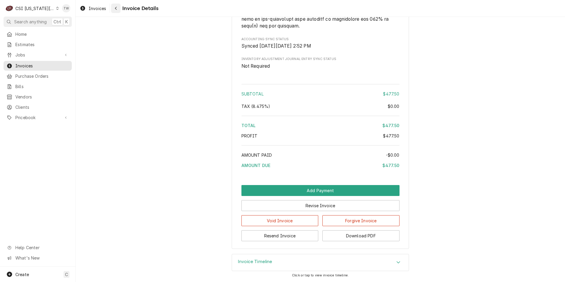
click at [115, 9] on icon "Navigate back" at bounding box center [116, 8] width 3 height 4
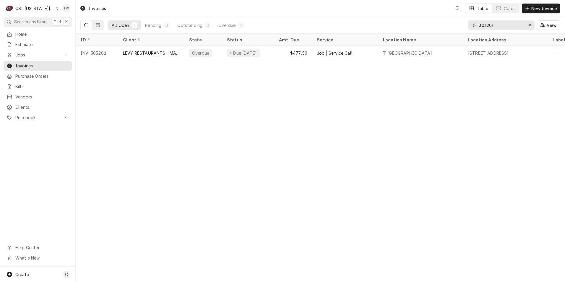
drag, startPoint x: 513, startPoint y: 25, endPoint x: 374, endPoint y: 4, distance: 139.7
click at [376, 4] on div "Invoices Table Cards New Invoice All Open 1 Pending 0 Outstanding 0 Overdue 1 3…" at bounding box center [320, 17] width 489 height 34
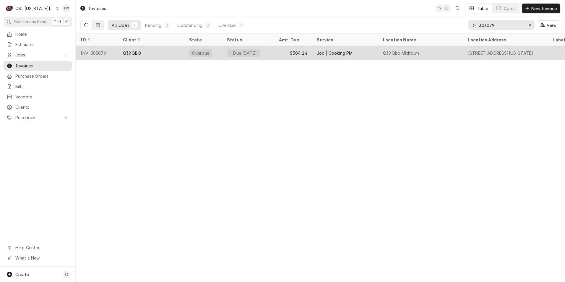
type input "303079"
click at [124, 53] on div "Q39 BBQ" at bounding box center [132, 53] width 18 height 6
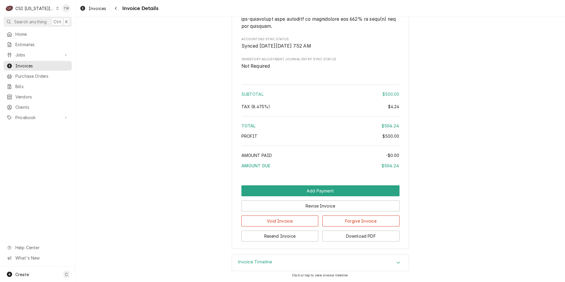
click at [283, 263] on div "Invoice Timeline" at bounding box center [320, 262] width 177 height 17
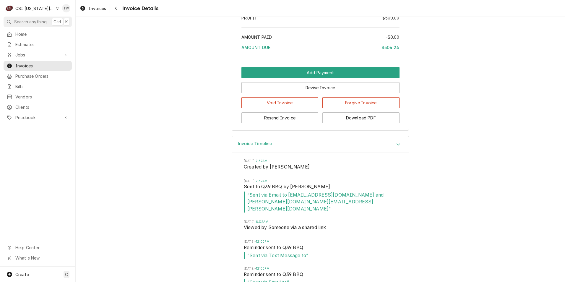
scroll to position [1131, 0]
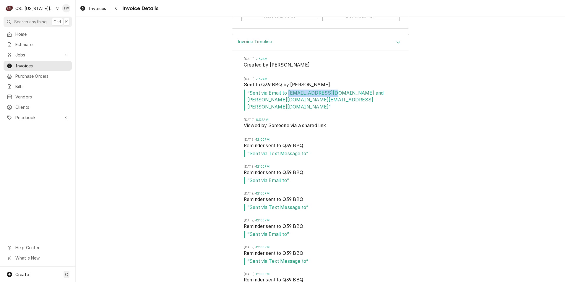
drag, startPoint x: 330, startPoint y: 107, endPoint x: 286, endPoint y: 107, distance: 43.1
click at [286, 107] on span "“ Sent via Email to abigail@q39kc.com and brent.seaba@csi1.com ”" at bounding box center [320, 99] width 153 height 21
copy span "abigail@q39kc.com"
click at [32, 104] on span "Clients" at bounding box center [41, 107] width 53 height 6
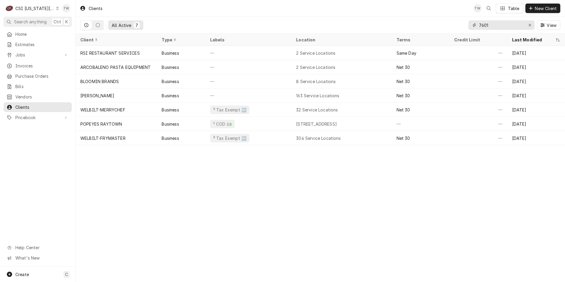
drag, startPoint x: 490, startPoint y: 25, endPoint x: 449, endPoint y: 17, distance: 42.0
click at [451, 19] on div "All Active 7 7601 View" at bounding box center [320, 25] width 480 height 17
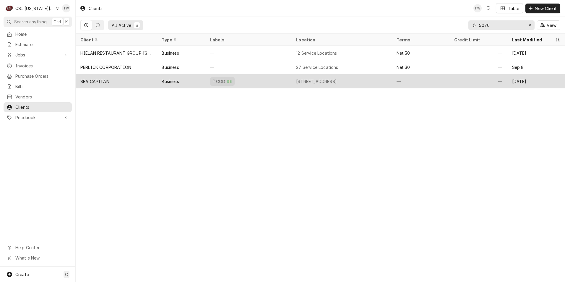
type input "5070"
click at [138, 78] on div "SEA CAPITAN" at bounding box center [116, 81] width 81 height 14
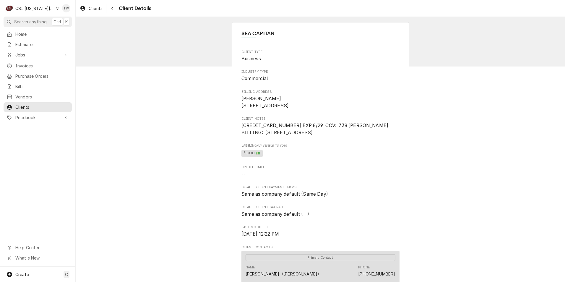
scroll to position [118, 0]
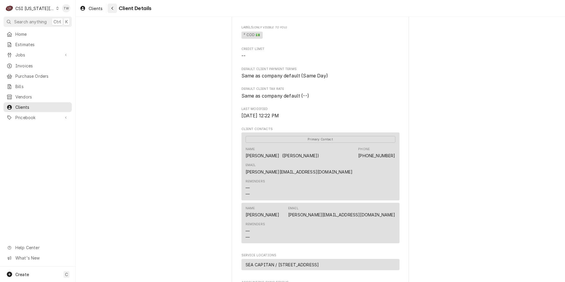
click at [114, 9] on div "Navigate back" at bounding box center [112, 8] width 6 height 6
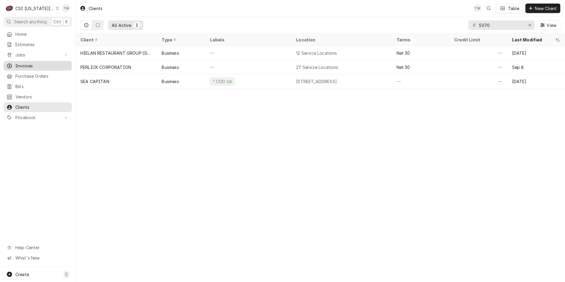
click at [27, 66] on span "Invoices" at bounding box center [41, 66] width 53 height 6
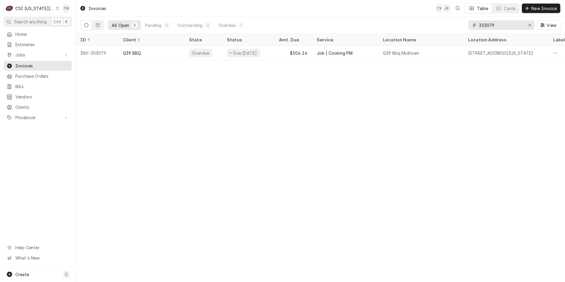
click at [503, 21] on input "303079" at bounding box center [501, 24] width 44 height 9
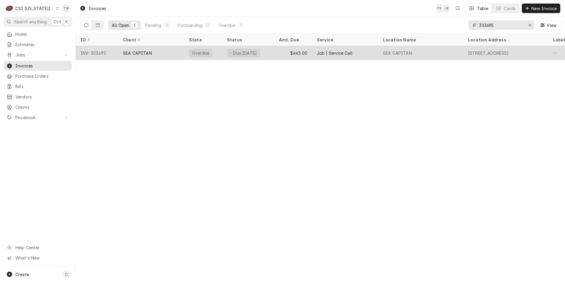
type input "303695"
click at [156, 53] on div "SEA CAPITAN" at bounding box center [151, 53] width 66 height 14
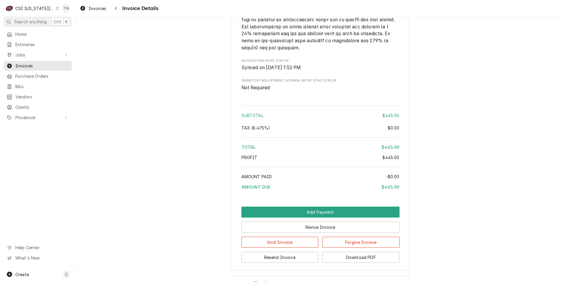
scroll to position [951, 0]
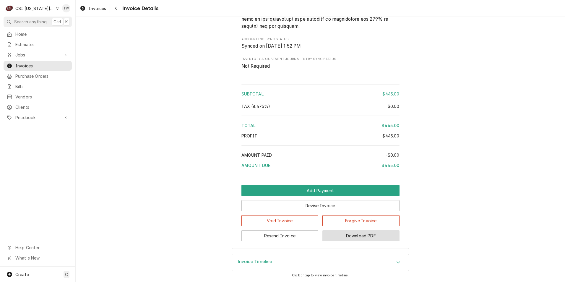
click at [337, 239] on button "Download PDF" at bounding box center [360, 235] width 77 height 11
drag, startPoint x: 119, startPoint y: 6, endPoint x: 215, endPoint y: 18, distance: 96.8
click at [119, 6] on div "Navigate back" at bounding box center [116, 8] width 6 height 6
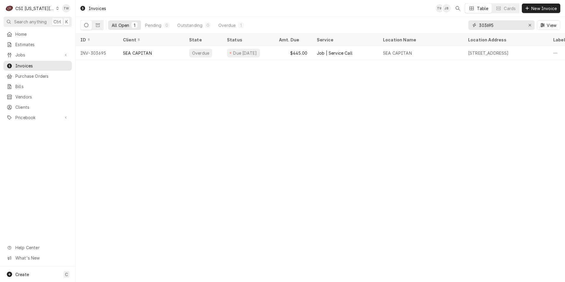
drag, startPoint x: 502, startPoint y: 26, endPoint x: 427, endPoint y: 19, distance: 75.0
click at [428, 19] on div "All Open 1 Pending 0 Outstanding 0 Overdue 1 303695 View" at bounding box center [320, 25] width 480 height 17
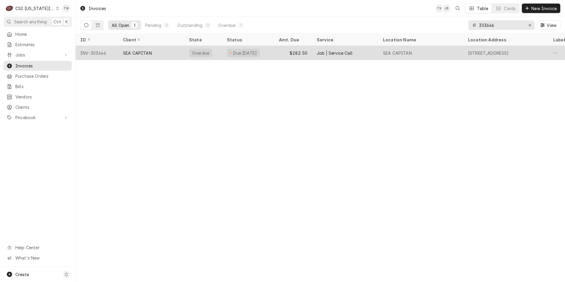
type input "303646"
click at [164, 53] on div "SEA CAPITAN" at bounding box center [151, 53] width 66 height 14
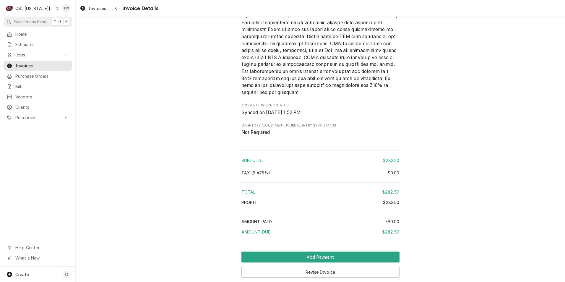
scroll to position [944, 0]
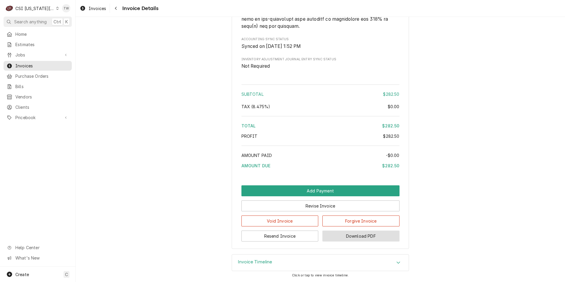
click at [375, 236] on button "Download PDF" at bounding box center [360, 235] width 77 height 11
click at [29, 103] on div "Clients" at bounding box center [38, 106] width 66 height 7
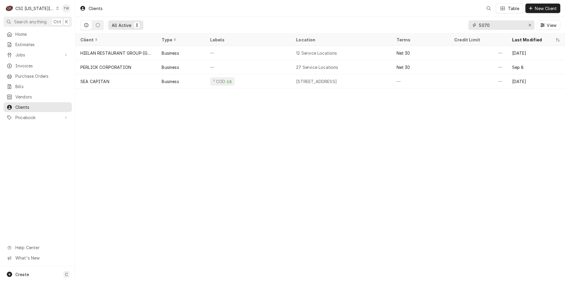
drag, startPoint x: 491, startPoint y: 26, endPoint x: 423, endPoint y: 12, distance: 69.3
click at [425, 12] on div "Clients Table New Client All Active 3 5070 View" at bounding box center [320, 17] width 489 height 34
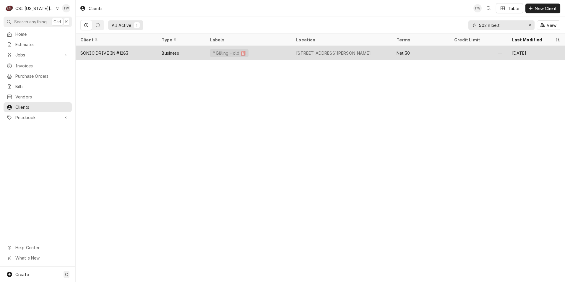
type input "502 n belt"
click at [254, 58] on div "⁵ Billing Hold 🅱️" at bounding box center [248, 53] width 86 height 14
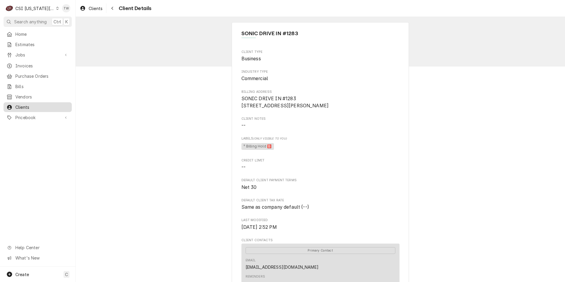
click at [33, 104] on span "Clients" at bounding box center [41, 107] width 53 height 6
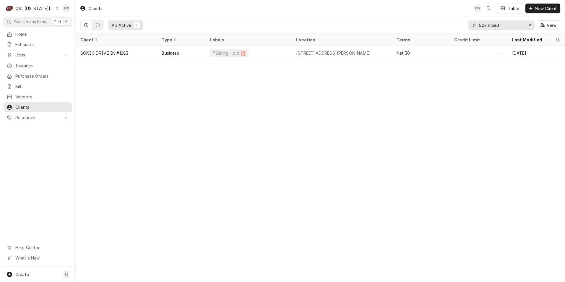
drag, startPoint x: 501, startPoint y: 25, endPoint x: 443, endPoint y: 23, distance: 57.3
click at [445, 23] on div "All Active 1 502 n belt View" at bounding box center [320, 25] width 480 height 17
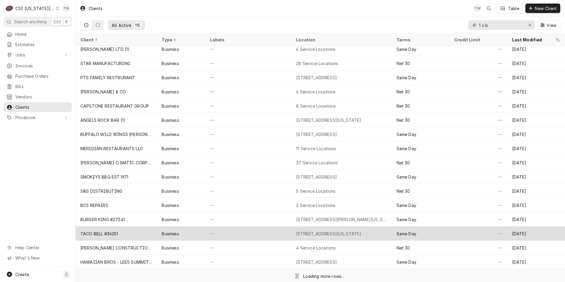
scroll to position [203, 0]
type input "1"
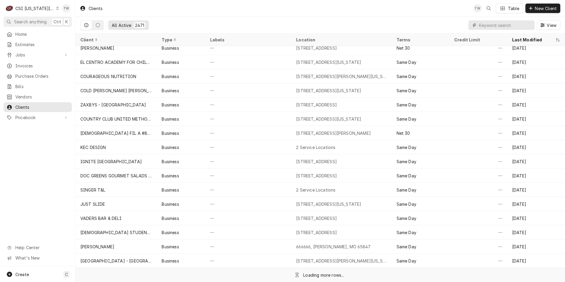
scroll to position [61, 0]
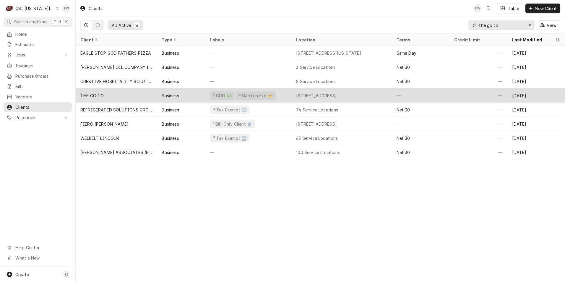
type input "the go to"
click at [140, 97] on div "THE GO TO" at bounding box center [116, 95] width 81 height 14
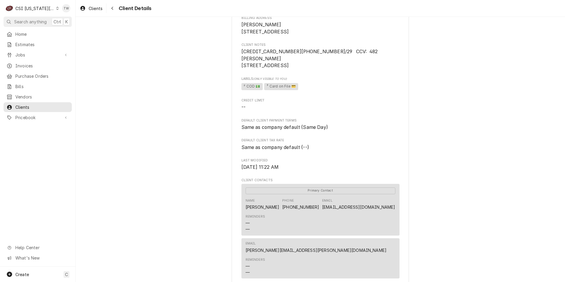
scroll to position [118, 0]
